Goal: Transaction & Acquisition: Obtain resource

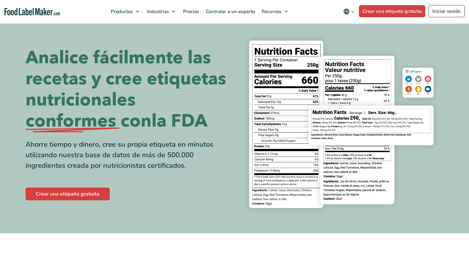
scroll to position [28, 0]
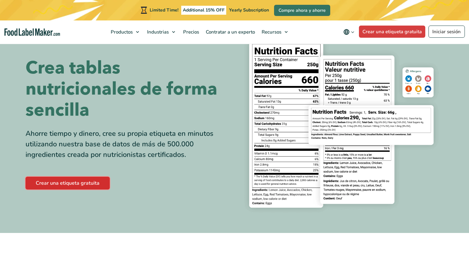
click at [64, 183] on link "Crear una etiqueta gratuita" at bounding box center [68, 182] width 84 height 13
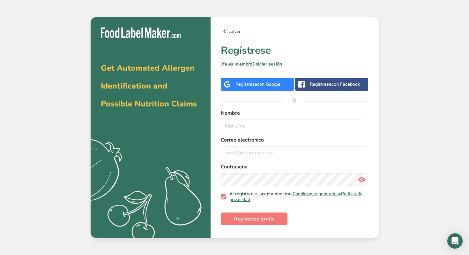
click at [268, 89] on div "Regístrese con Google" at bounding box center [257, 84] width 73 height 13
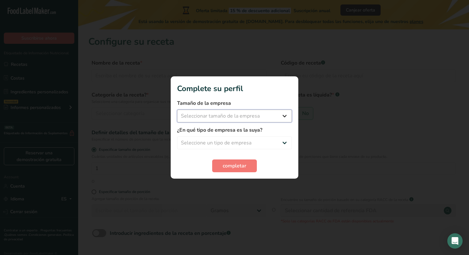
click at [274, 113] on select "Seleccionar tamaño de la empresa Menos de 10 empleados De 10 a 50 empleados De …" at bounding box center [234, 115] width 115 height 13
select select "2"
click at [177, 109] on select "Seleccionar tamaño de la empresa Menos de 10 empleados De 10 a 50 empleados De …" at bounding box center [234, 115] width 115 height 13
click at [264, 138] on select "Seleccione un tipo de empresa Fabricante de alimentos envasados Restaurante y c…" at bounding box center [234, 142] width 115 height 13
select select "5"
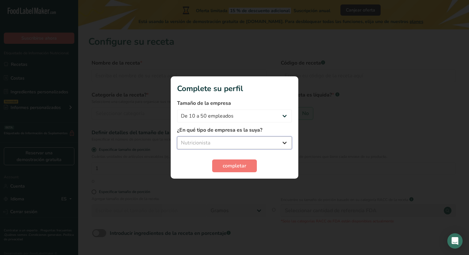
click at [177, 136] on select "Seleccione un tipo de empresa Fabricante de alimentos envasados Restaurante y c…" at bounding box center [234, 142] width 115 height 13
click at [235, 164] on span "completar" at bounding box center [235, 166] width 24 height 8
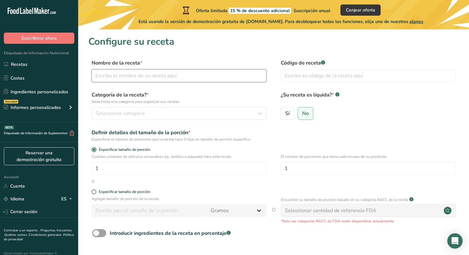
click at [160, 77] on input "text" at bounding box center [179, 75] width 175 height 13
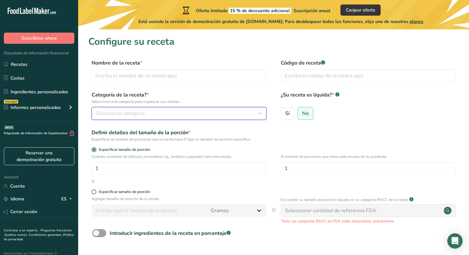
click at [171, 111] on div "Seleccionar categoría" at bounding box center [177, 113] width 163 height 8
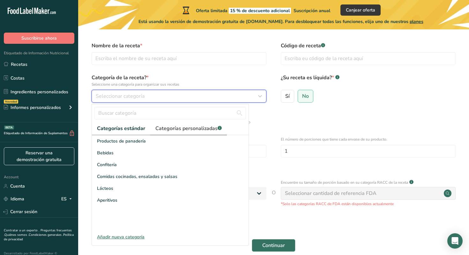
scroll to position [21, 0]
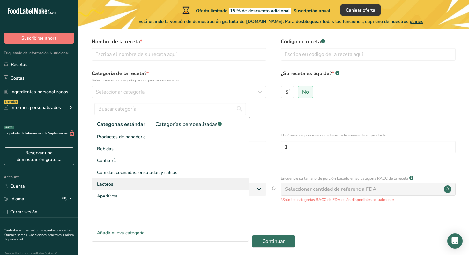
click at [145, 182] on div "Lácteos" at bounding box center [170, 184] width 157 height 12
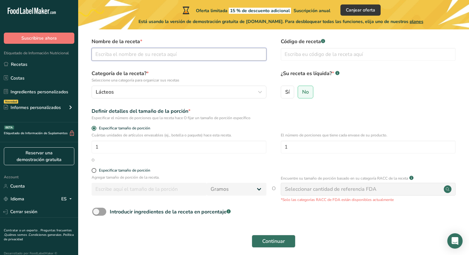
click at [146, 54] on input "text" at bounding box center [179, 54] width 175 height 13
type input "W"
type input "[GEOGRAPHIC_DATA]"
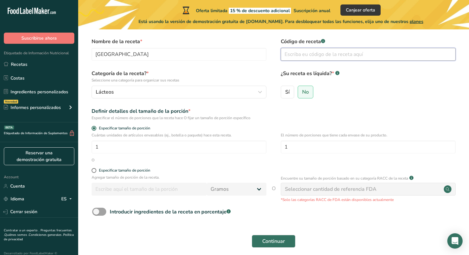
click at [308, 53] on input "text" at bounding box center [368, 54] width 175 height 13
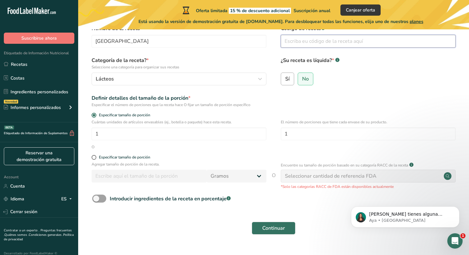
scroll to position [0, 0]
click at [302, 80] on span "No" at bounding box center [305, 79] width 7 height 6
click at [302, 80] on input "No" at bounding box center [300, 79] width 4 height 4
click at [336, 83] on div "Sí No" at bounding box center [368, 80] width 175 height 17
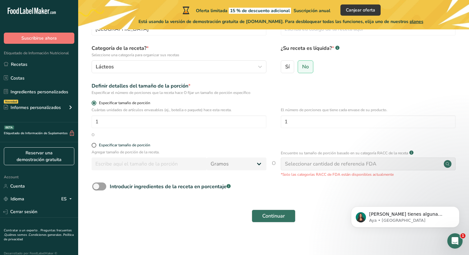
scroll to position [47, 0]
click at [114, 123] on input "1" at bounding box center [179, 121] width 175 height 13
click at [135, 135] on div "O" at bounding box center [273, 134] width 370 height 6
click at [278, 217] on span "Continuar" at bounding box center [273, 216] width 23 height 8
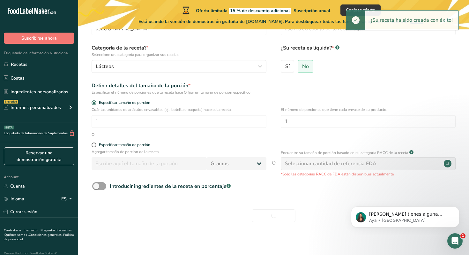
scroll to position [48, 0]
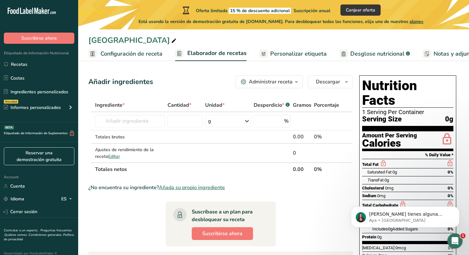
click at [359, 54] on span "Desglose nutricional" at bounding box center [377, 53] width 54 height 9
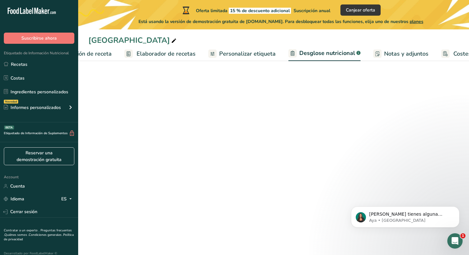
select select "Calories"
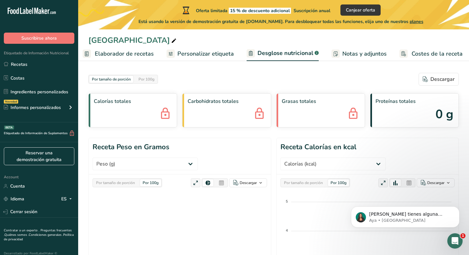
click at [194, 57] on span "Personalizar etiqueta" at bounding box center [205, 53] width 56 height 9
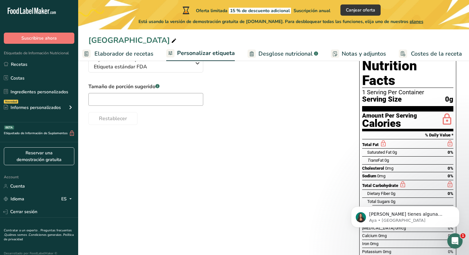
scroll to position [44, 0]
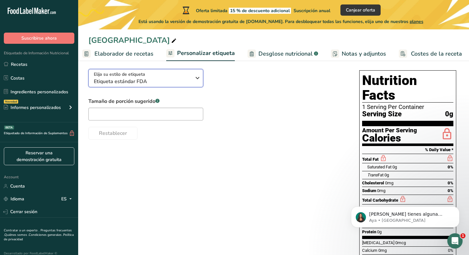
click at [139, 78] on span "Elija su estilo de etiqueta" at bounding box center [119, 74] width 51 height 7
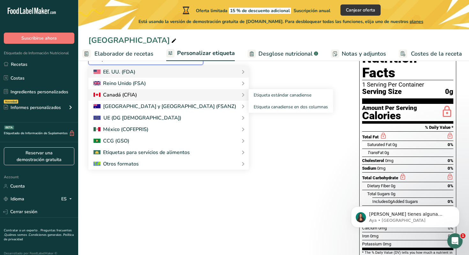
scroll to position [68, 0]
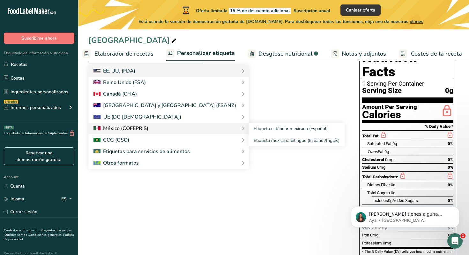
click at [161, 130] on div at bounding box center [168, 128] width 150 height 8
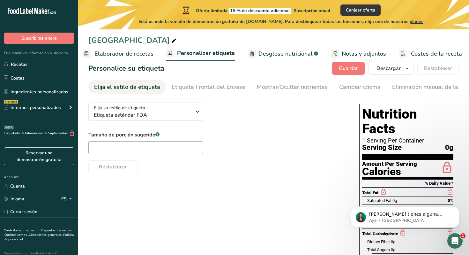
scroll to position [10, 0]
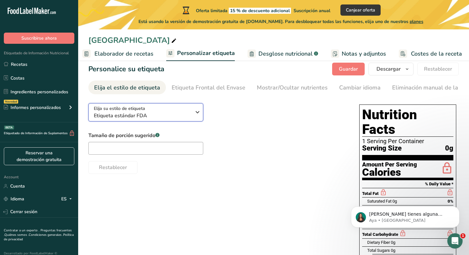
click at [158, 117] on span "Etiqueta estándar FDA" at bounding box center [142, 116] width 97 height 8
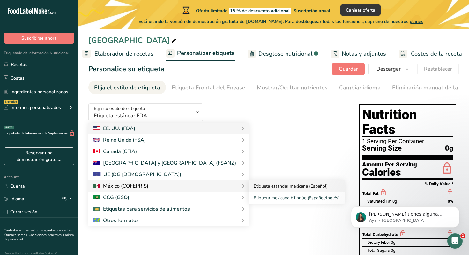
click at [249, 186] on link "Etiqueta estándar mexicana (Español)" at bounding box center [297, 186] width 96 height 12
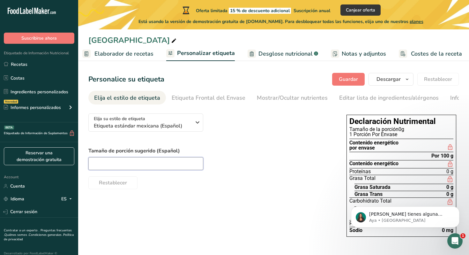
click at [162, 164] on input "text" at bounding box center [145, 163] width 115 height 13
type input "1"
type input "2"
type input "100 gr"
click at [399, 78] on span "Descargar" at bounding box center [388, 79] width 24 height 8
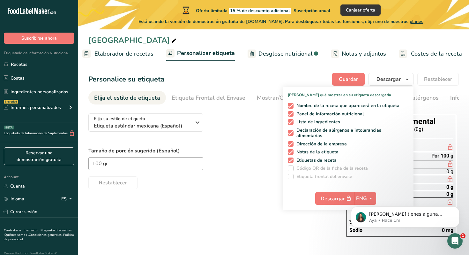
click at [361, 197] on body "Si tienes alguna pregunta no dudes en consultarnos. ¡Estamos aquí para ayudarte…" at bounding box center [405, 215] width 123 height 40
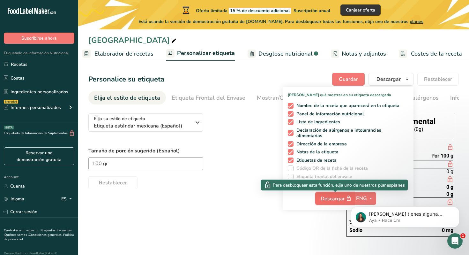
click at [335, 200] on span "Descargar" at bounding box center [337, 198] width 32 height 8
click at [335, 198] on span "Descargar" at bounding box center [337, 198] width 32 height 8
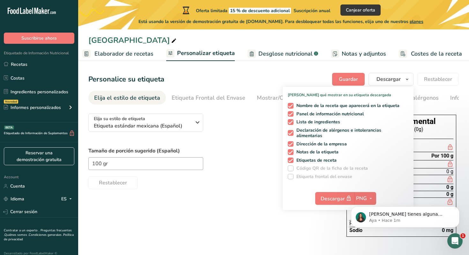
click at [244, 136] on div "Elija su estilo de etiqueta Etiqueta estándar mexicana (Español) EE. UU. (FDA) …" at bounding box center [210, 148] width 245 height 81
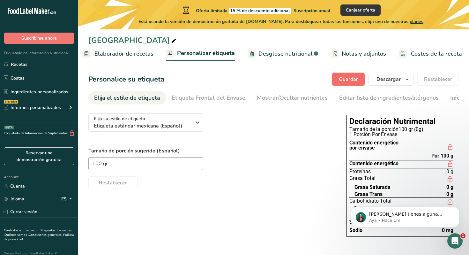
click at [345, 85] on button "Guardar" at bounding box center [348, 79] width 33 height 13
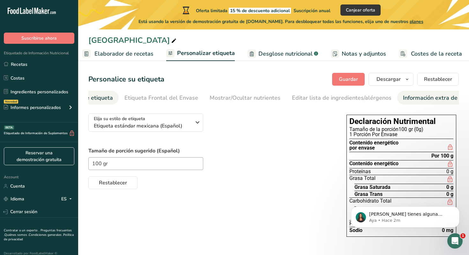
scroll to position [0, 48]
click at [398, 79] on span "Descargar" at bounding box center [388, 79] width 24 height 8
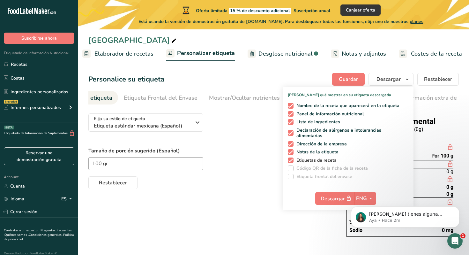
click at [292, 160] on span at bounding box center [291, 160] width 6 height 6
click at [292, 160] on input "Etiquetas de receta" at bounding box center [290, 160] width 4 height 4
checkbox input "false"
click at [292, 152] on span at bounding box center [291, 152] width 6 height 6
click at [292, 152] on input "Notas de la etiqueta" at bounding box center [290, 152] width 4 height 4
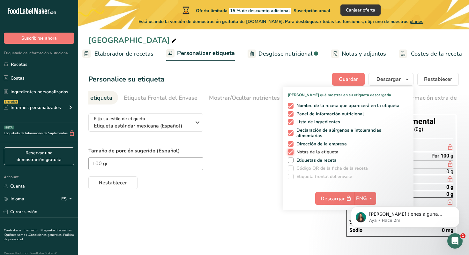
checkbox input "false"
click at [292, 143] on span at bounding box center [291, 144] width 6 height 6
click at [292, 143] on input "Dirección de la empresa" at bounding box center [290, 144] width 4 height 4
checkbox input "false"
click at [292, 132] on span at bounding box center [291, 133] width 6 height 6
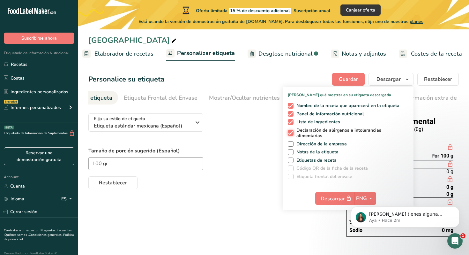
click at [292, 132] on input "Declaración de alérgenos e intolerancias alimentarias" at bounding box center [290, 133] width 4 height 4
checkbox input "false"
click at [292, 122] on span at bounding box center [291, 122] width 6 height 6
click at [292, 122] on input "Lista de ingredientes" at bounding box center [290, 122] width 4 height 4
checkbox input "false"
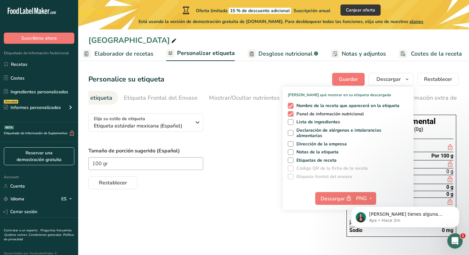
click at [292, 113] on span at bounding box center [291, 114] width 6 height 6
click at [292, 113] on input "Panel de información nutricional" at bounding box center [290, 114] width 4 height 4
checkbox input "false"
click at [292, 105] on span at bounding box center [291, 106] width 6 height 6
click at [292, 105] on input "Nombre de la receta que aparecerá en la etiqueta" at bounding box center [290, 105] width 4 height 4
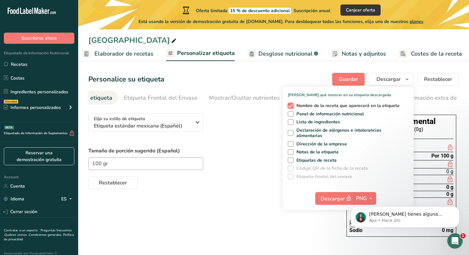
checkbox input "false"
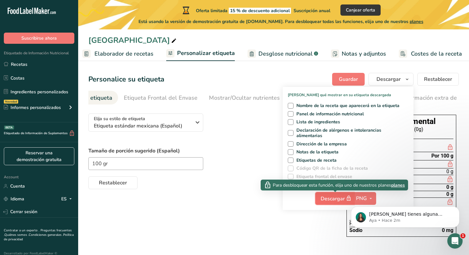
click at [340, 196] on span "Descargar" at bounding box center [337, 198] width 32 height 8
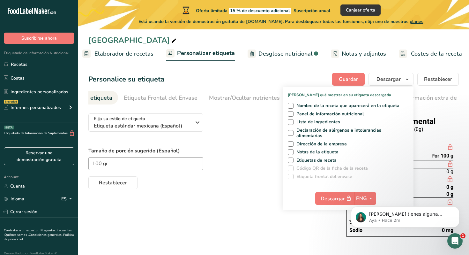
click at [360, 197] on body "Si tienes alguna pregunta no dudes en consultarnos. ¡Estamos aquí para ayudarte…" at bounding box center [405, 215] width 123 height 40
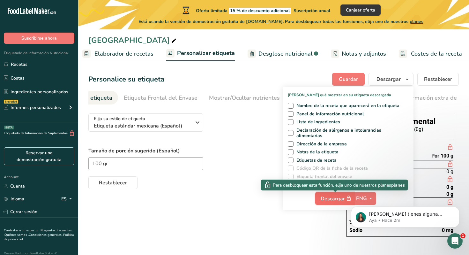
click at [343, 197] on span "Descargar" at bounding box center [337, 198] width 32 height 8
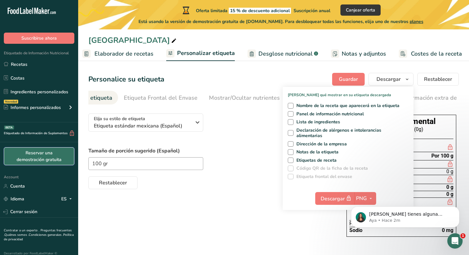
click at [39, 155] on link "Reservar una demostración gratuita" at bounding box center [39, 156] width 71 height 18
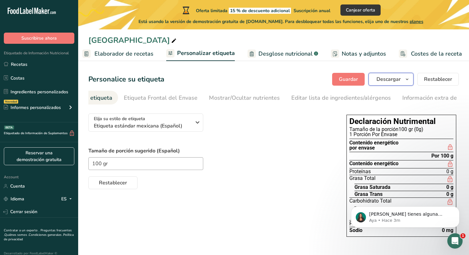
click at [394, 82] on span "Descargar" at bounding box center [388, 79] width 24 height 8
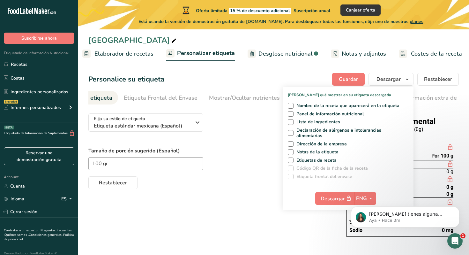
click at [261, 152] on label "Tamaño de porción sugerido (Español)" at bounding box center [210, 151] width 245 height 8
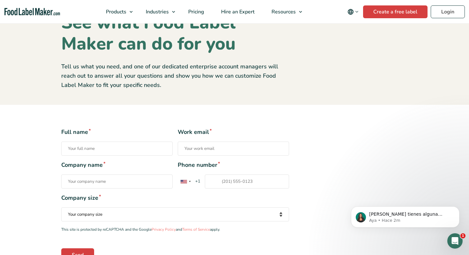
scroll to position [35, 0]
click at [396, 12] on link "Create a free label" at bounding box center [395, 11] width 64 height 13
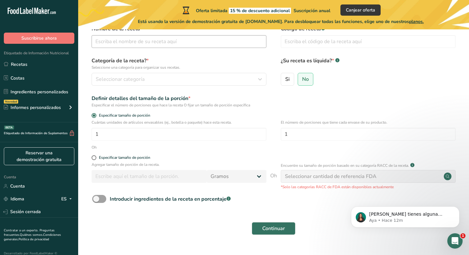
scroll to position [48, 0]
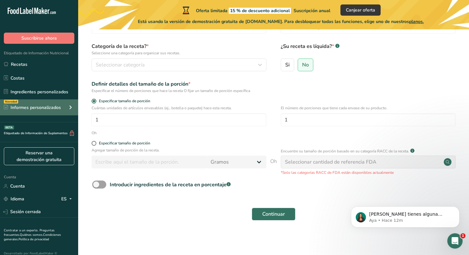
click at [25, 106] on font "Informes personalizados" at bounding box center [36, 107] width 50 height 6
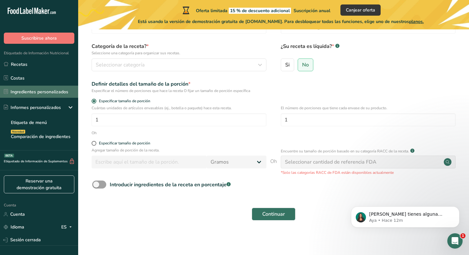
click at [31, 96] on link "Ingredientes personalizados" at bounding box center [39, 91] width 78 height 12
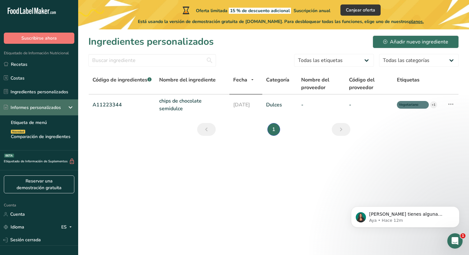
click at [61, 110] on div "Informes personalizados" at bounding box center [39, 107] width 78 height 16
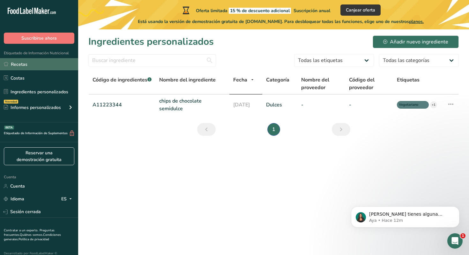
click at [45, 65] on link "Recetas" at bounding box center [39, 64] width 78 height 12
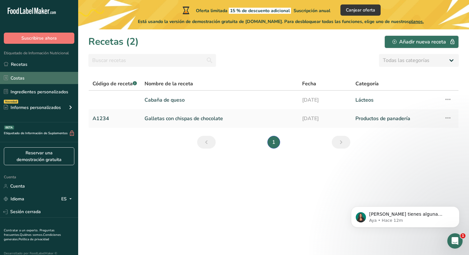
click at [48, 72] on link "Costas" at bounding box center [39, 78] width 78 height 12
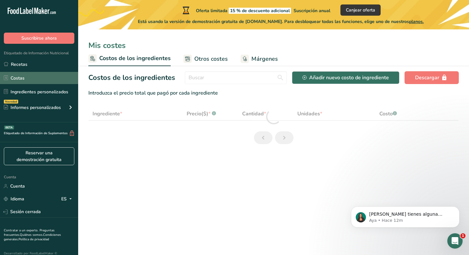
select select "1"
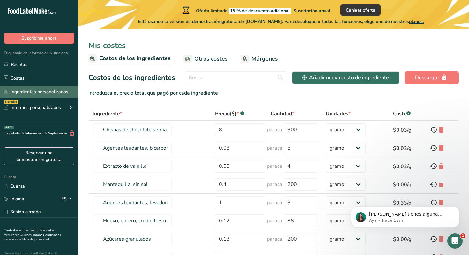
click at [50, 94] on font "Ingredientes personalizados" at bounding box center [40, 92] width 58 height 6
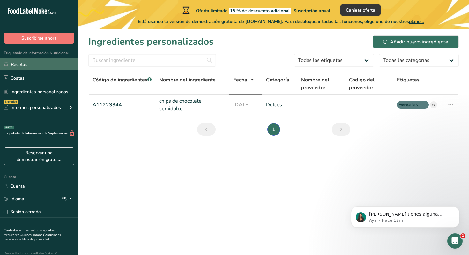
click at [48, 65] on link "Recetas" at bounding box center [39, 64] width 78 height 12
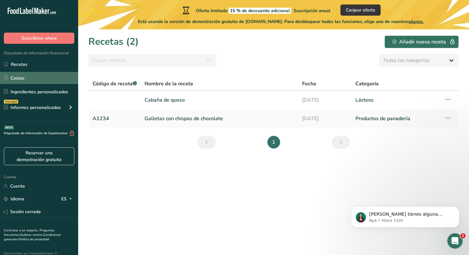
click at [48, 77] on link "Costas" at bounding box center [39, 78] width 78 height 12
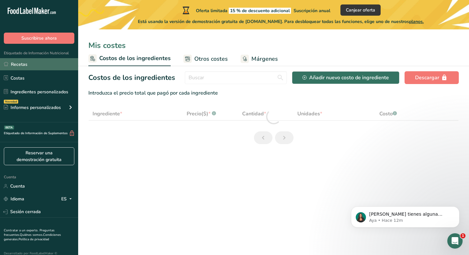
select select "1"
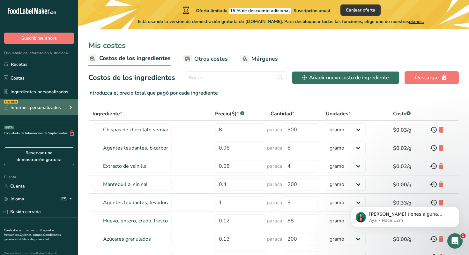
scroll to position [9, 0]
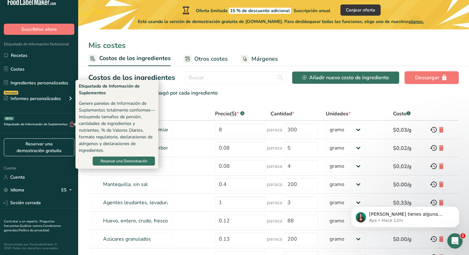
click at [56, 121] on div "Etiquetado de Información de Suplementos BETA" at bounding box center [37, 124] width 75 height 7
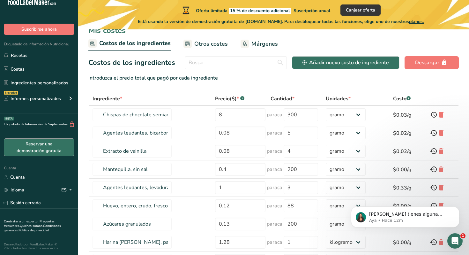
scroll to position [0, 0]
